Goal: Transaction & Acquisition: Subscribe to service/newsletter

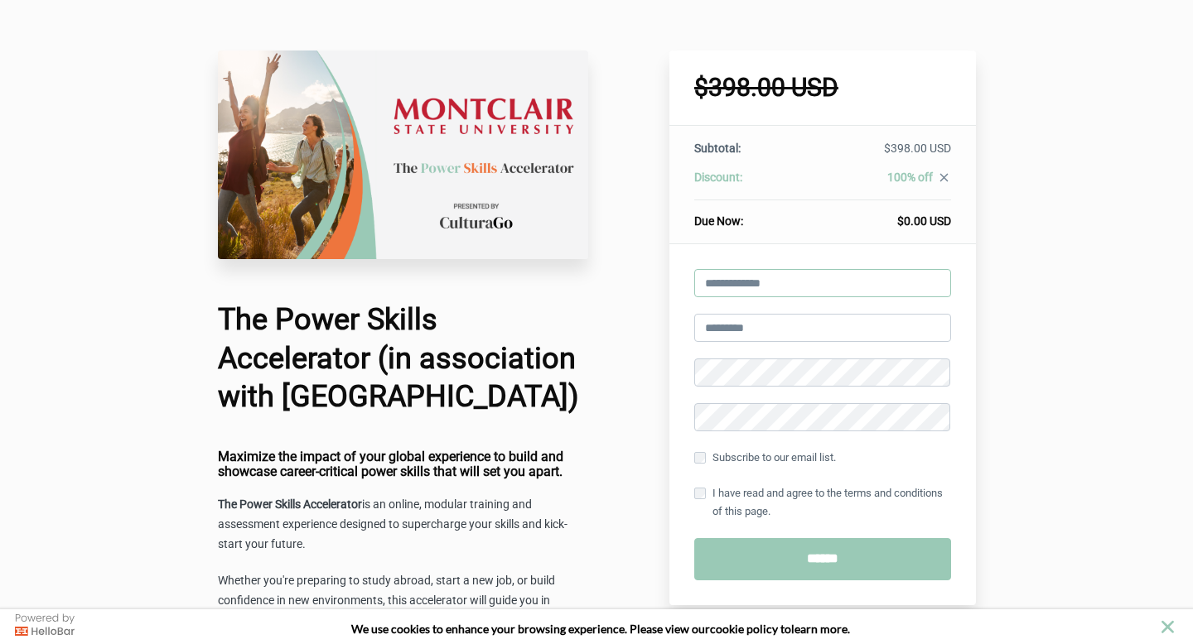
click at [728, 275] on input "email" at bounding box center [822, 283] width 257 height 28
click at [720, 296] on input "email" at bounding box center [822, 283] width 257 height 28
click at [717, 287] on input "email" at bounding box center [822, 283] width 257 height 28
type input "**********"
click at [783, 338] on input "text" at bounding box center [822, 328] width 257 height 28
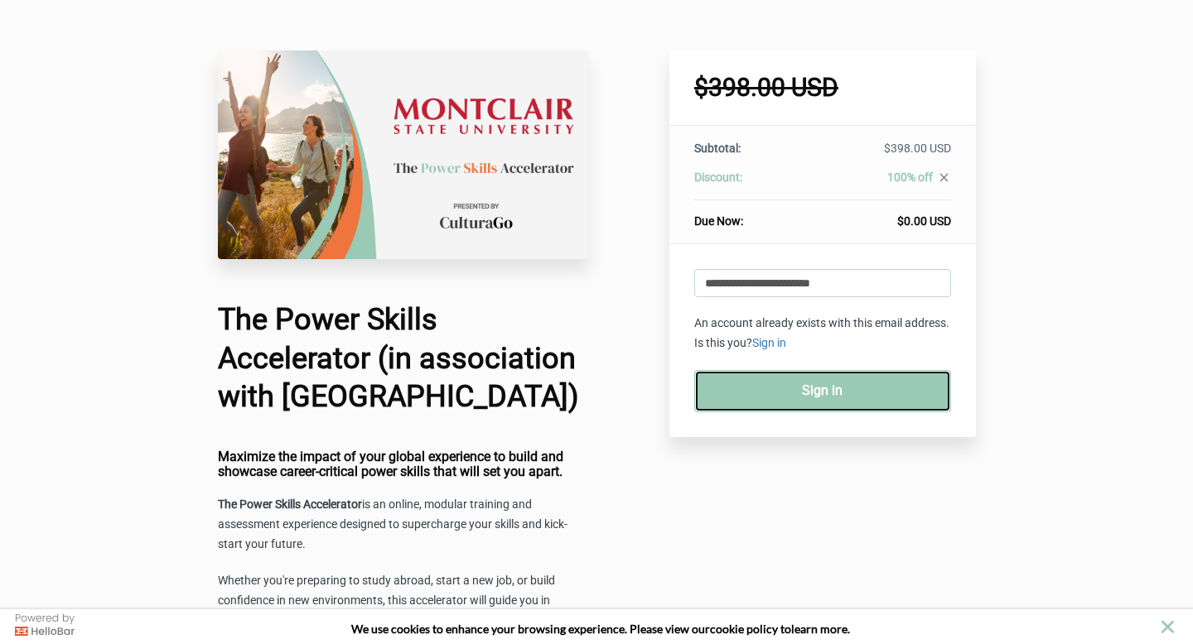
click at [818, 392] on link "Sign in" at bounding box center [822, 391] width 257 height 42
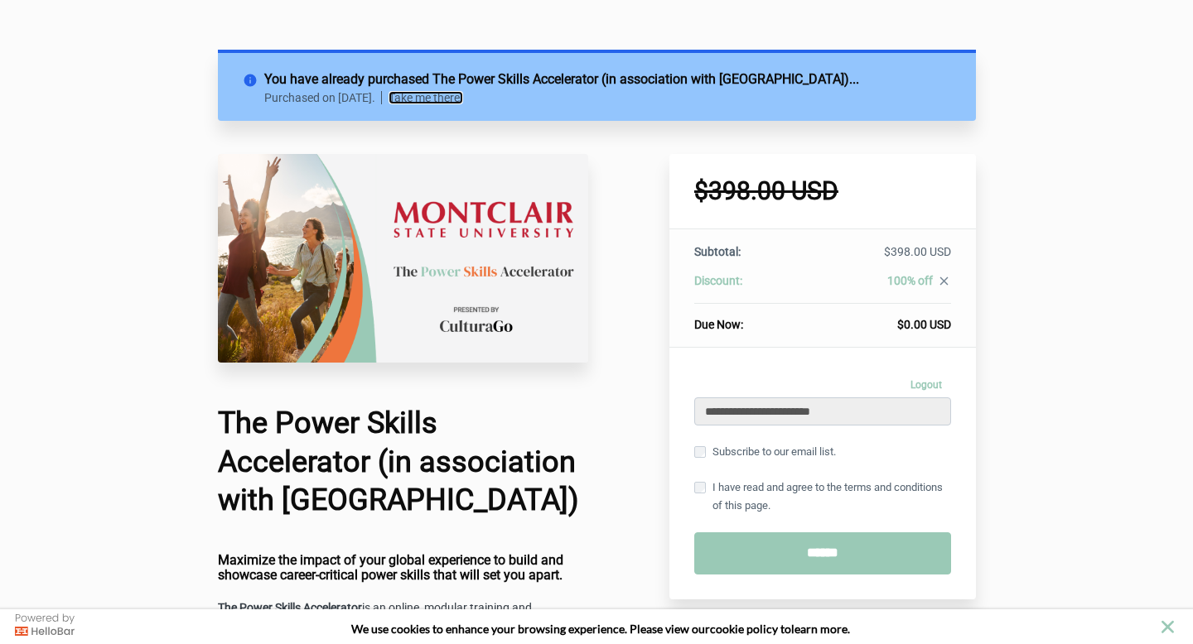
click at [463, 98] on link "Take me there!" at bounding box center [425, 97] width 75 height 13
